Goal: Information Seeking & Learning: Learn about a topic

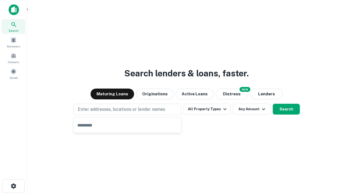
type input "**********"
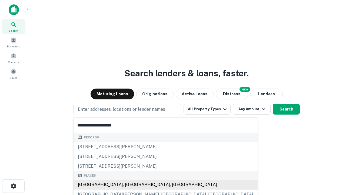
click at [129, 184] on div "[GEOGRAPHIC_DATA], [GEOGRAPHIC_DATA], [GEOGRAPHIC_DATA]" at bounding box center [166, 185] width 184 height 10
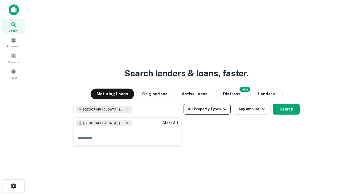
click at [207, 109] on button "All Property Types" at bounding box center [207, 109] width 47 height 11
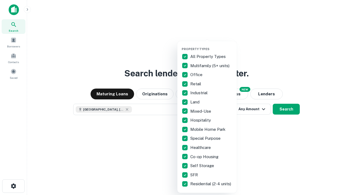
click at [212, 45] on button "button" at bounding box center [212, 45] width 60 height 0
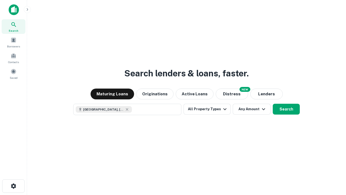
scroll to position [9, 0]
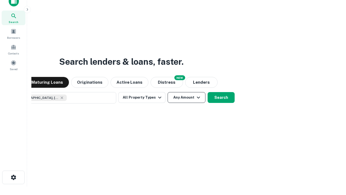
click at [168, 92] on button "Any Amount" at bounding box center [187, 97] width 38 height 11
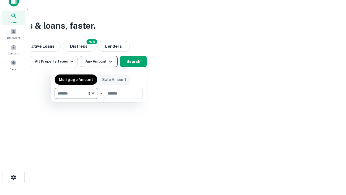
type input "*******"
click at [99, 99] on button "button" at bounding box center [99, 99] width 88 height 0
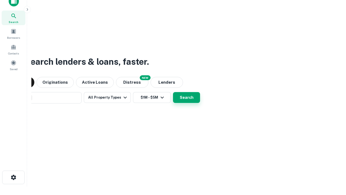
click at [173, 92] on button "Search" at bounding box center [186, 97] width 27 height 11
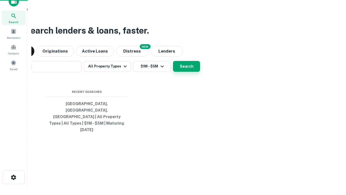
scroll to position [14, 153]
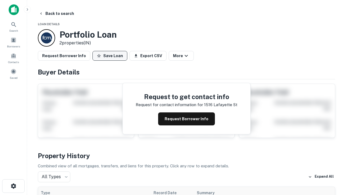
click at [110, 56] on button "Save Loan" at bounding box center [110, 56] width 35 height 10
click at [111, 56] on button "Save Loan" at bounding box center [110, 56] width 35 height 10
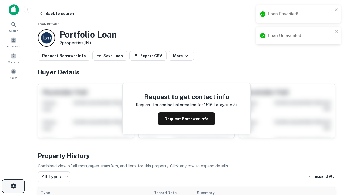
click at [13, 186] on icon "button" at bounding box center [13, 186] width 6 height 6
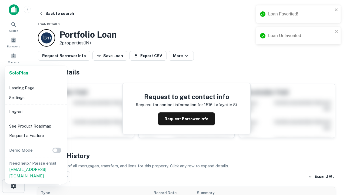
click at [36, 111] on li "Logout" at bounding box center [36, 112] width 58 height 10
